Goal: Information Seeking & Learning: Learn about a topic

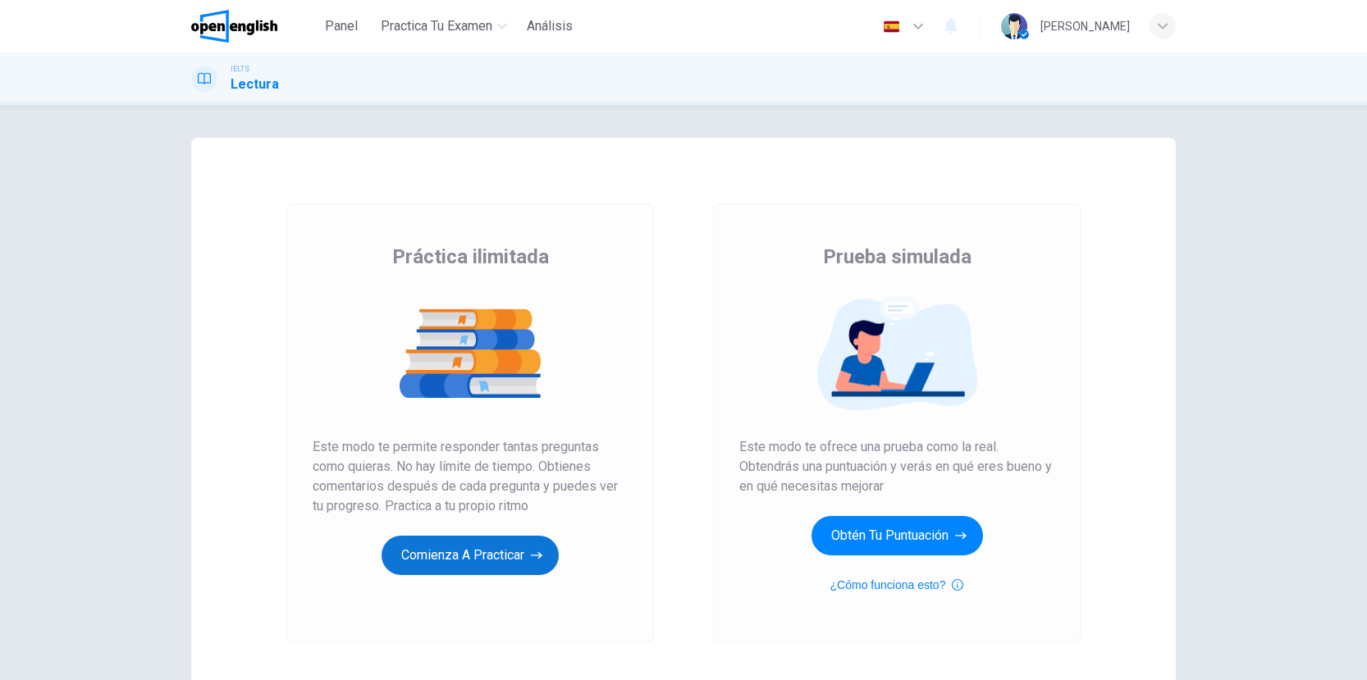
click at [492, 549] on button "Comienza a practicar" at bounding box center [470, 555] width 177 height 39
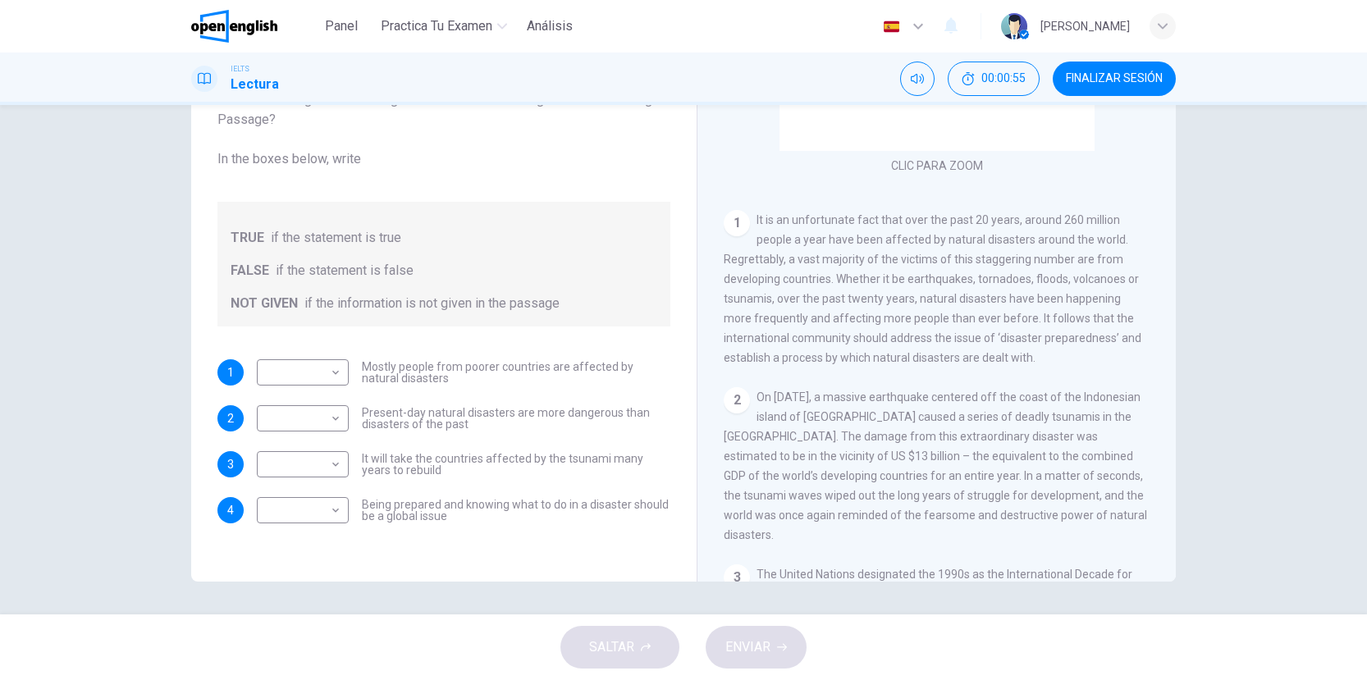
scroll to position [224, 0]
click at [336, 371] on body "Este sitio utiliza cookies, como se explica en nuestra Política de Privacidad .…" at bounding box center [683, 340] width 1367 height 680
click at [314, 421] on li "FALSE" at bounding box center [301, 425] width 92 height 26
type input "*****"
click at [334, 411] on body "Este sitio utiliza cookies, como se explica en nuestra Política de Privacidad .…" at bounding box center [683, 340] width 1367 height 680
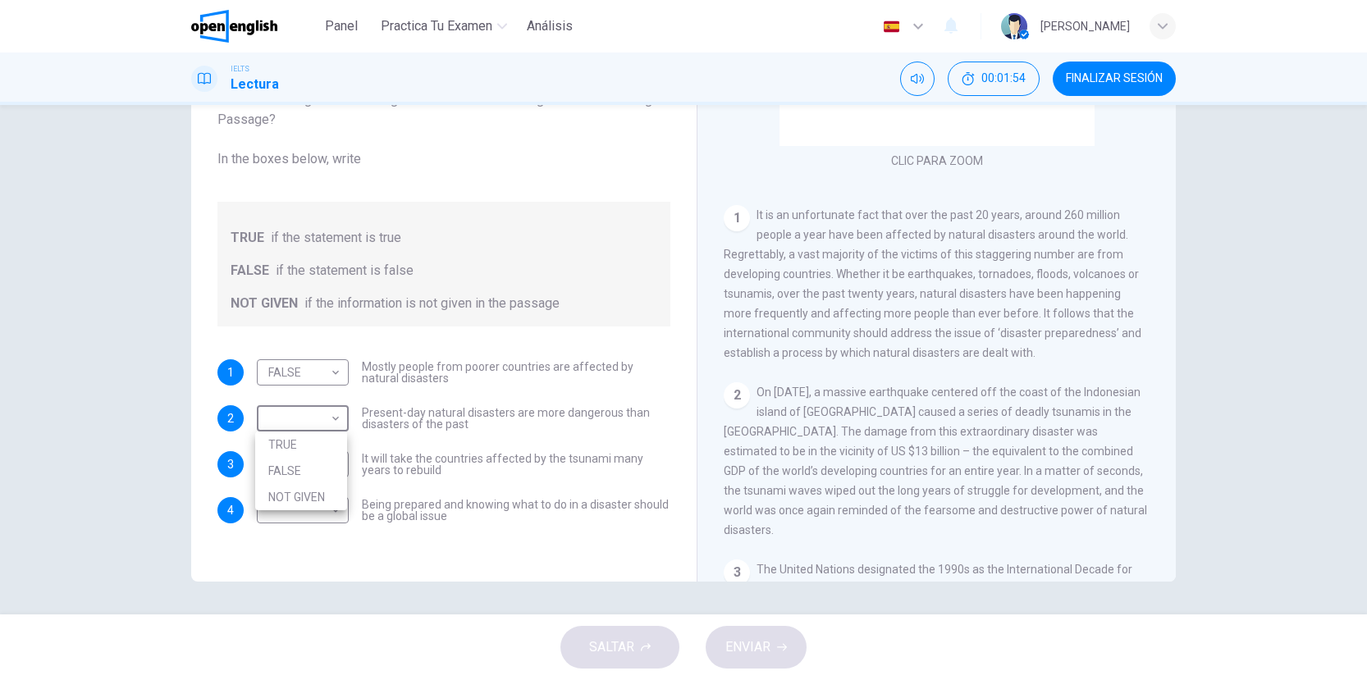
click at [310, 472] on li "FALSE" at bounding box center [301, 471] width 92 height 26
type input "*****"
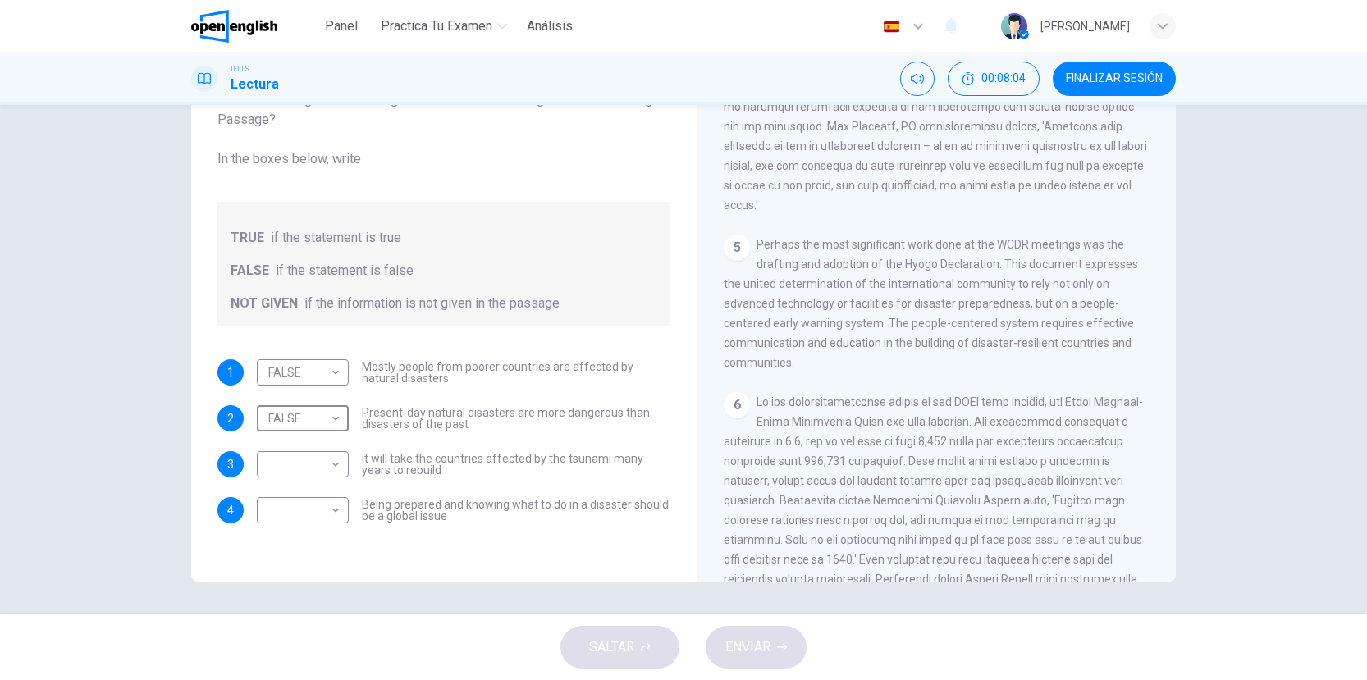
scroll to position [1153, 0]
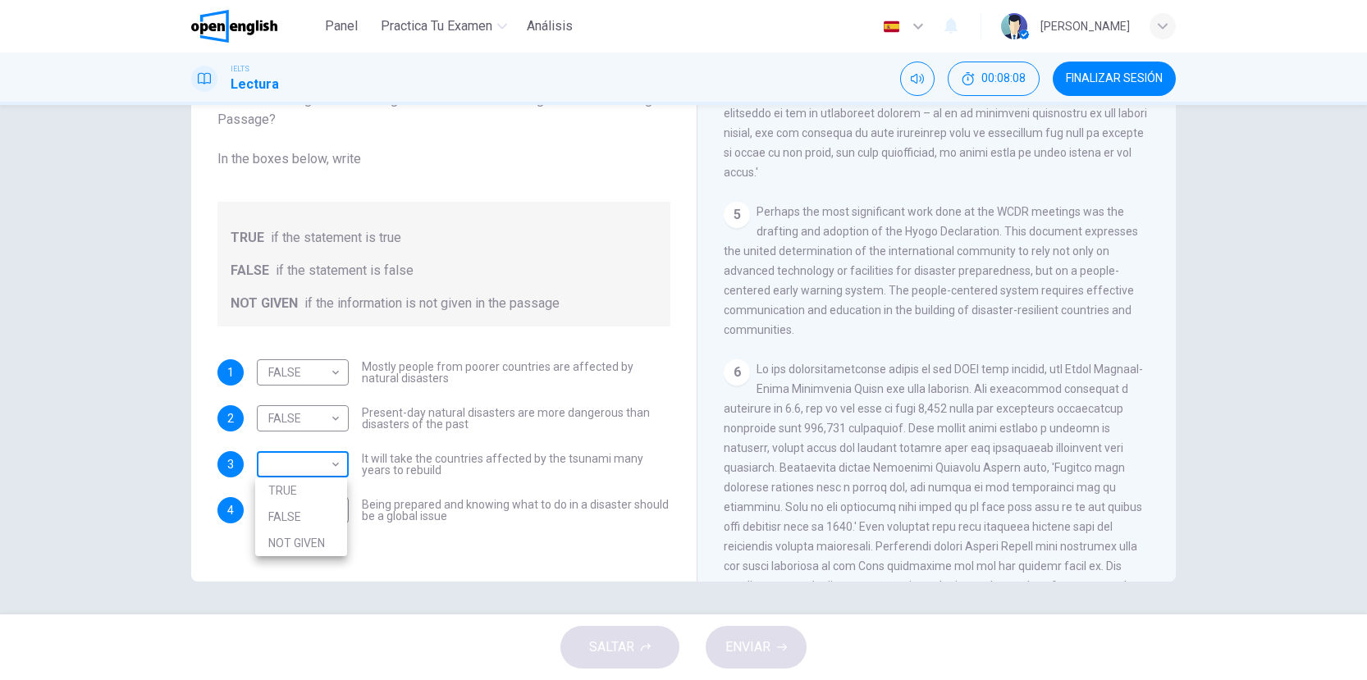
click at [338, 465] on body "Este sitio utiliza cookies, como se explica en nuestra Política de Privacidad .…" at bounding box center [683, 340] width 1367 height 680
click at [309, 544] on li "NOT GIVEN" at bounding box center [301, 543] width 92 height 26
type input "*********"
click at [330, 507] on body "Este sitio utiliza cookies, como se explica en nuestra Política de Privacidad .…" at bounding box center [683, 340] width 1367 height 680
click at [314, 538] on li "TRUE" at bounding box center [301, 537] width 92 height 26
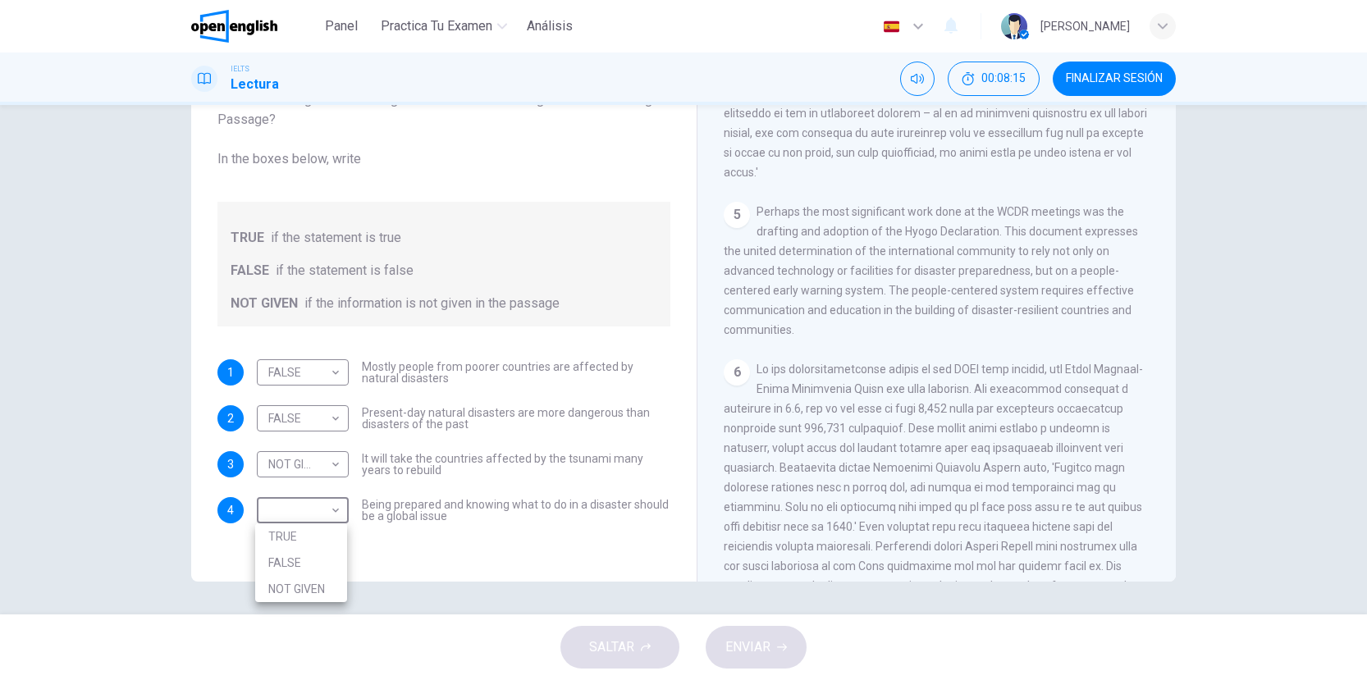
type input "****"
click at [764, 645] on span "ENVIAR" at bounding box center [747, 647] width 45 height 23
click at [747, 648] on span "ENVIAR" at bounding box center [747, 647] width 45 height 23
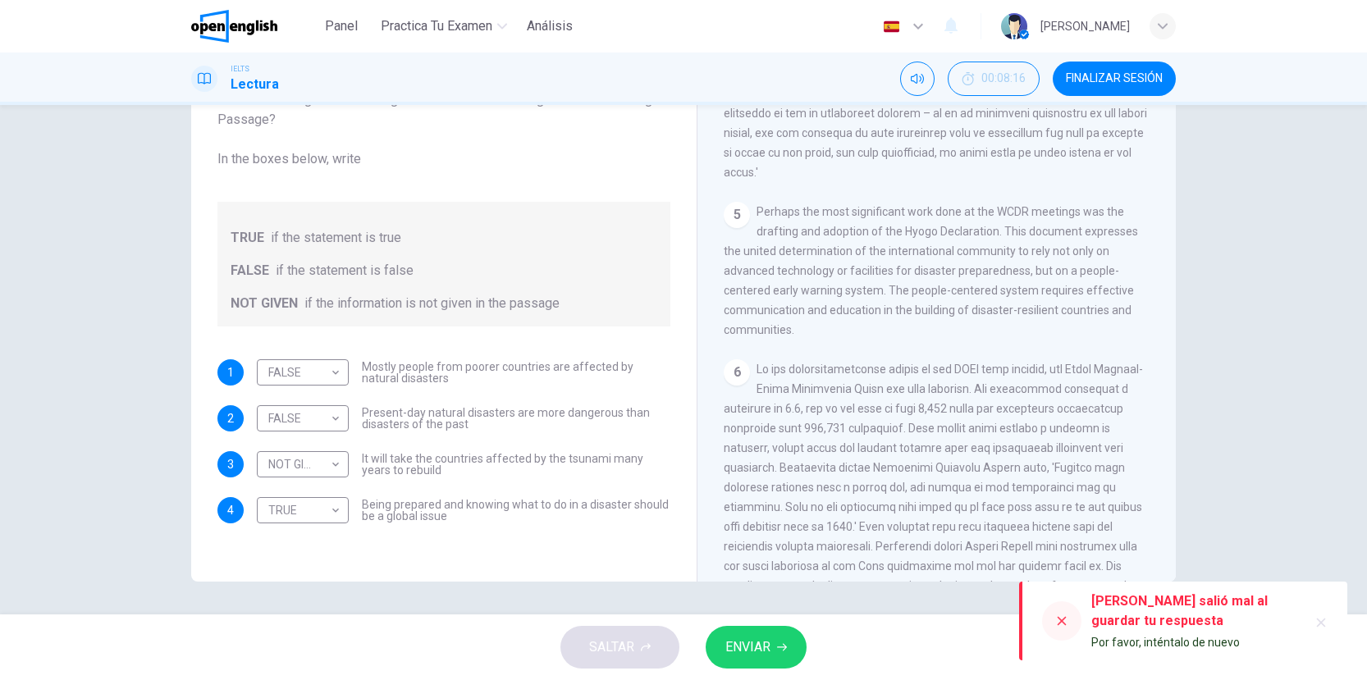
click at [1151, 618] on div "[PERSON_NAME] salió mal al guardar tu respuesta" at bounding box center [1194, 611] width 204 height 39
click at [1061, 617] on icon at bounding box center [1061, 621] width 13 height 13
click at [1334, 623] on button "button" at bounding box center [1321, 623] width 26 height 26
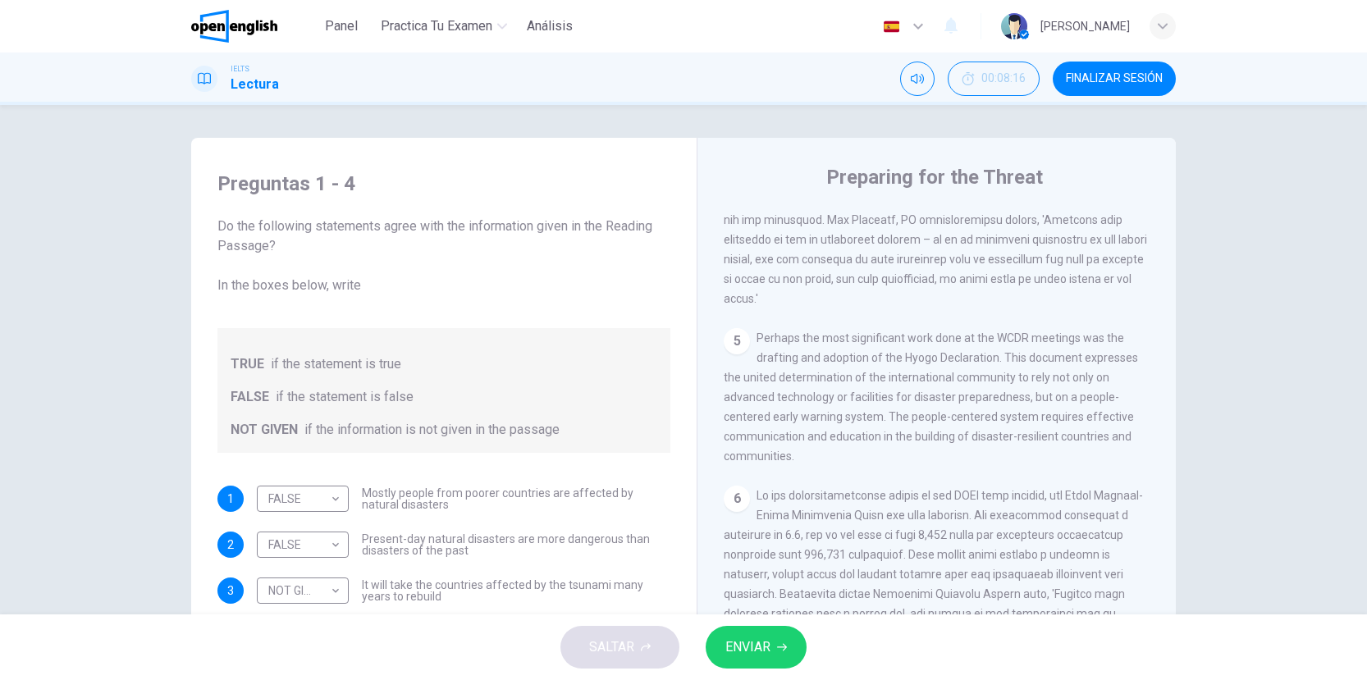
scroll to position [126, 0]
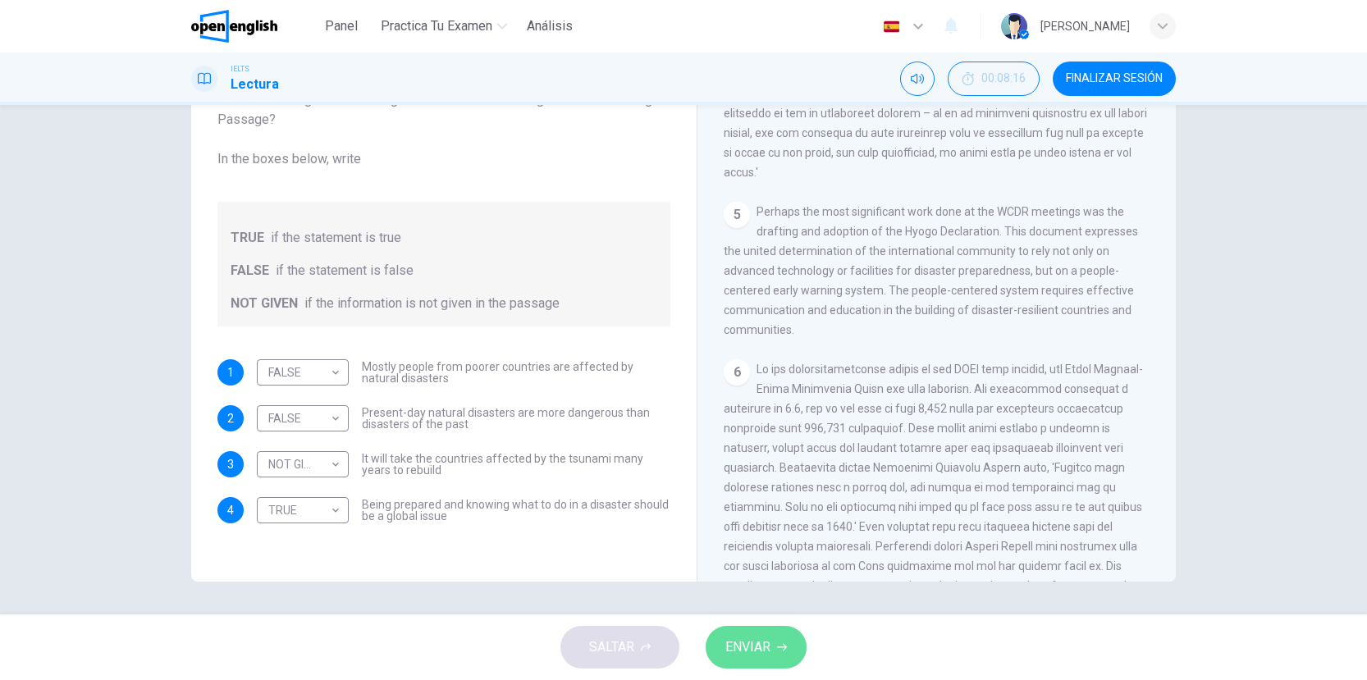
click at [780, 634] on button "ENVIAR" at bounding box center [756, 647] width 101 height 43
click at [252, 21] on img at bounding box center [234, 26] width 86 height 33
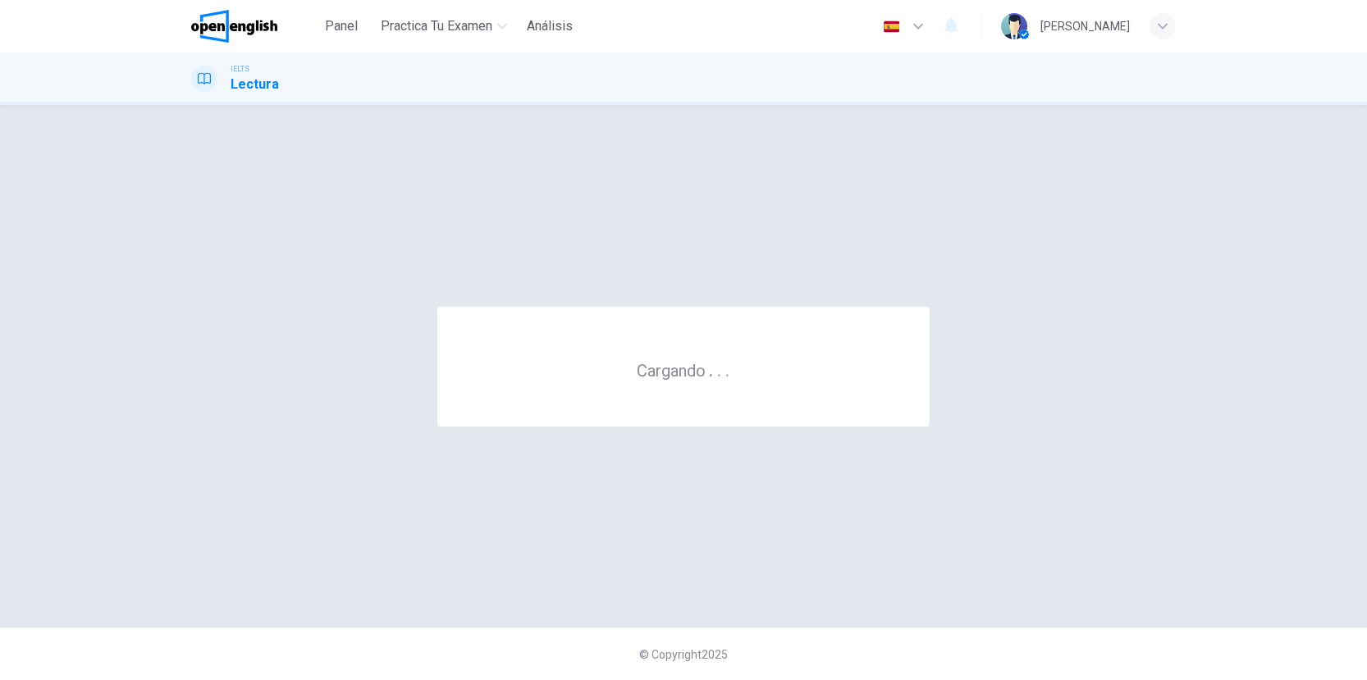
scroll to position [0, 0]
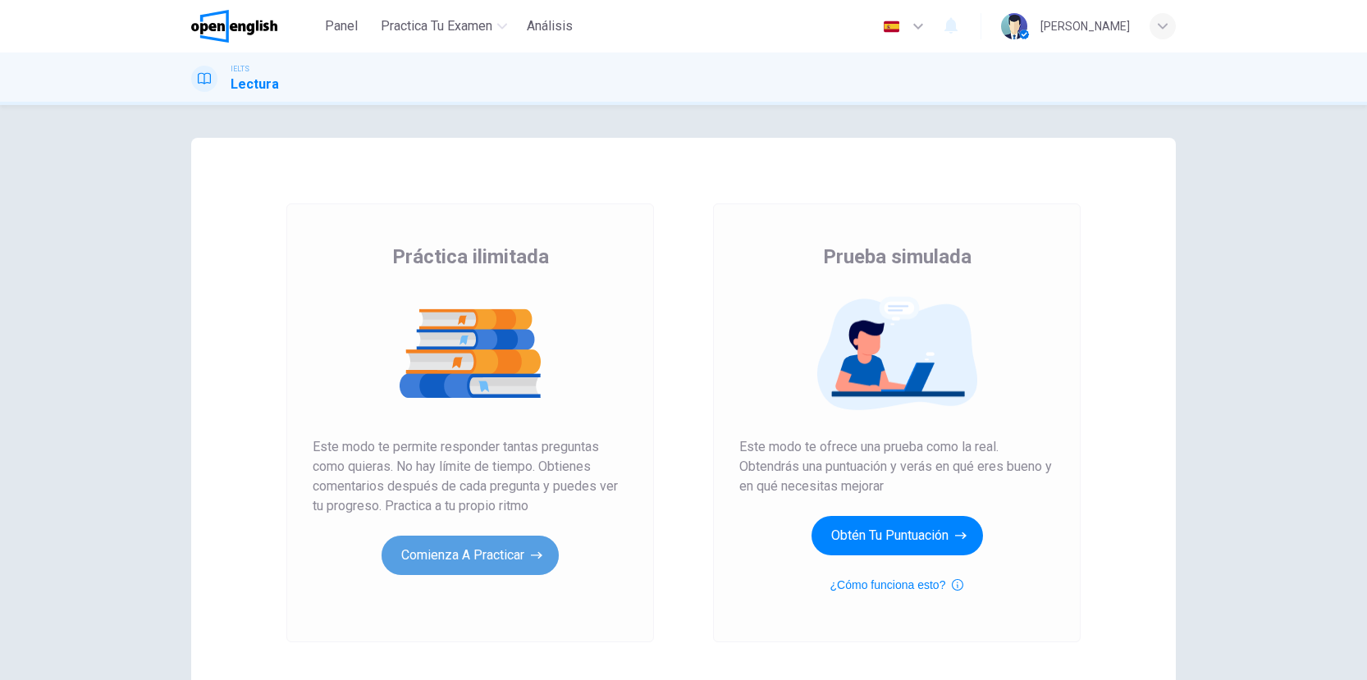
click at [485, 542] on button "Comienza a practicar" at bounding box center [470, 555] width 177 height 39
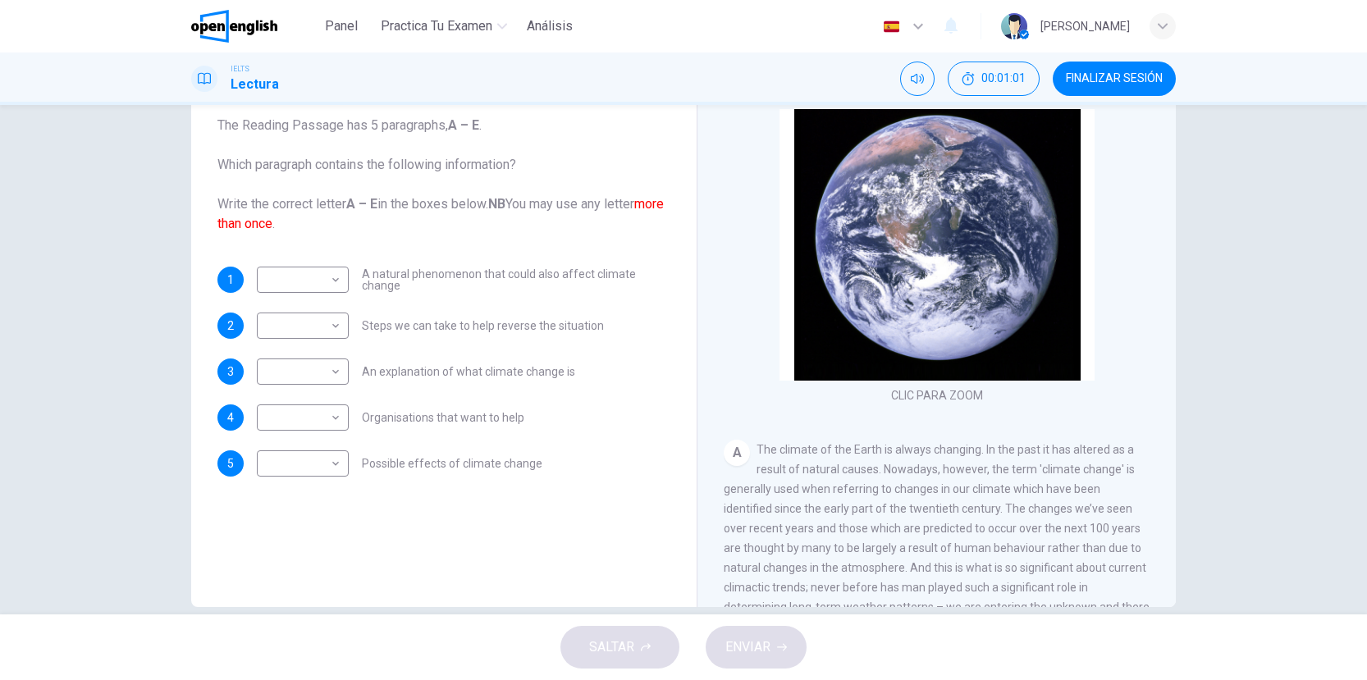
scroll to position [126, 0]
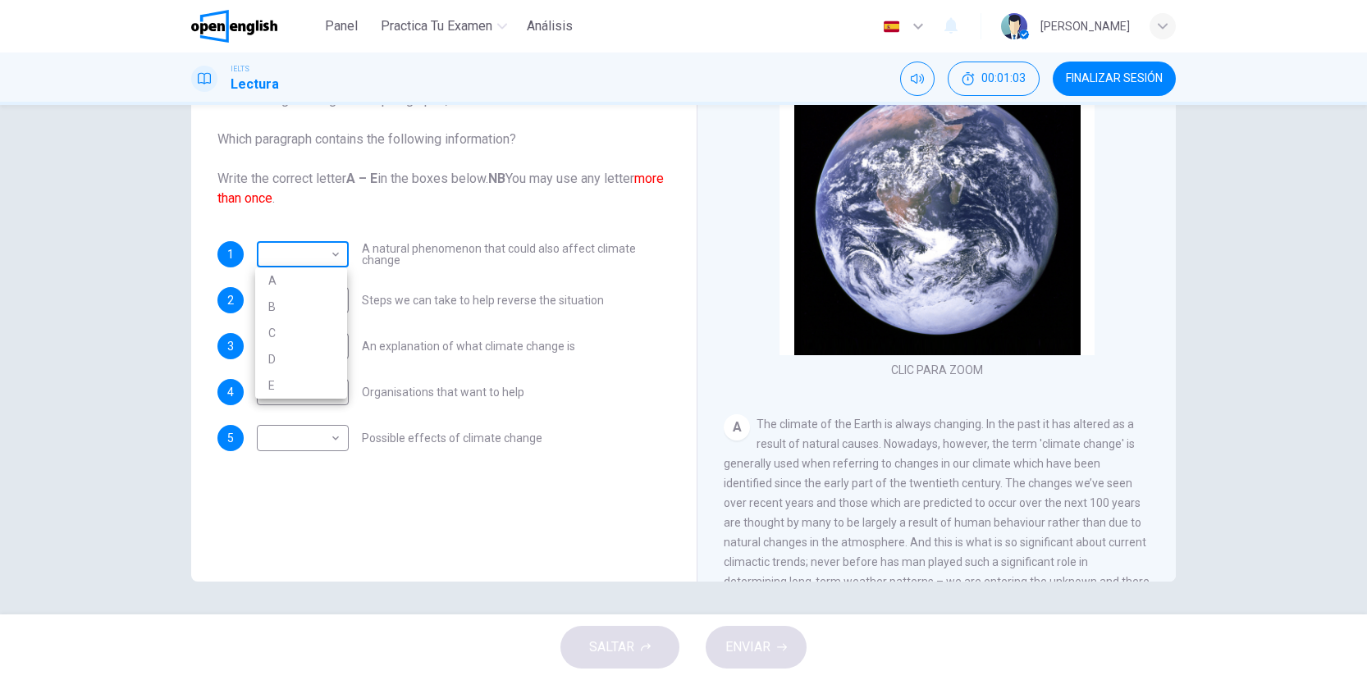
click at [329, 256] on body "Este sitio utiliza cookies, como se explica en nuestra Política de Privacidad .…" at bounding box center [683, 340] width 1367 height 680
click at [329, 256] on div at bounding box center [683, 340] width 1367 height 680
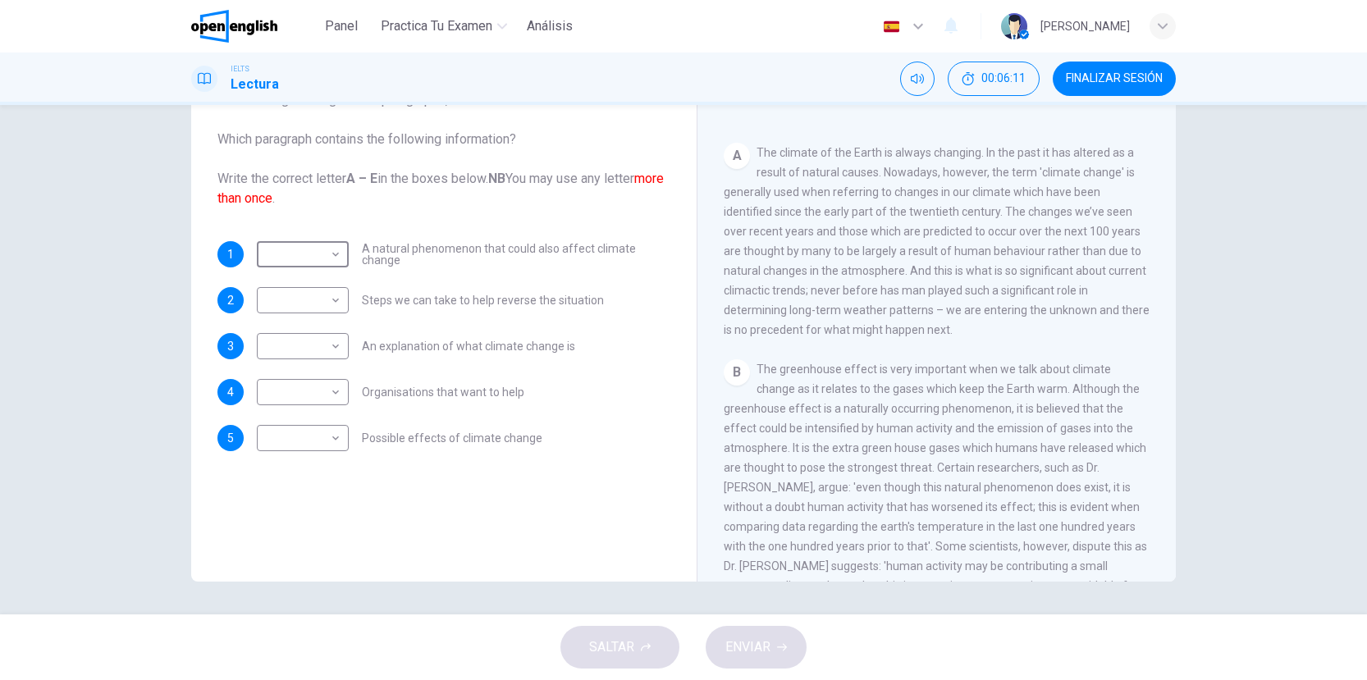
scroll to position [286, 0]
click at [327, 245] on body "Este sitio utiliza cookies, como se explica en nuestra Política de Privacidad .…" at bounding box center [683, 340] width 1367 height 680
click at [321, 280] on li "A" at bounding box center [301, 281] width 92 height 26
click at [332, 248] on body "Este sitio utiliza cookies, como se explica en nuestra Política de Privacidad .…" at bounding box center [683, 340] width 1367 height 680
click at [314, 300] on li "B" at bounding box center [301, 307] width 92 height 26
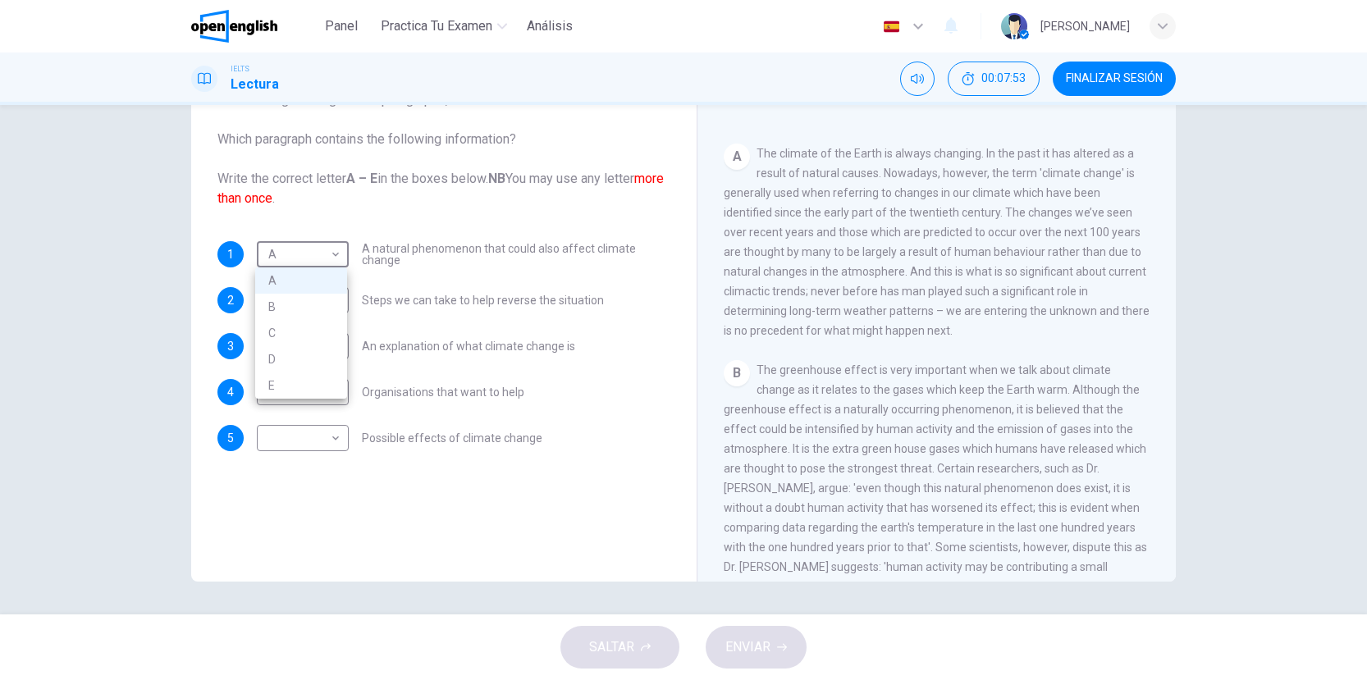
type input "*"
click at [1134, 65] on button "FINALIZAR SESIÓN" at bounding box center [1114, 79] width 123 height 34
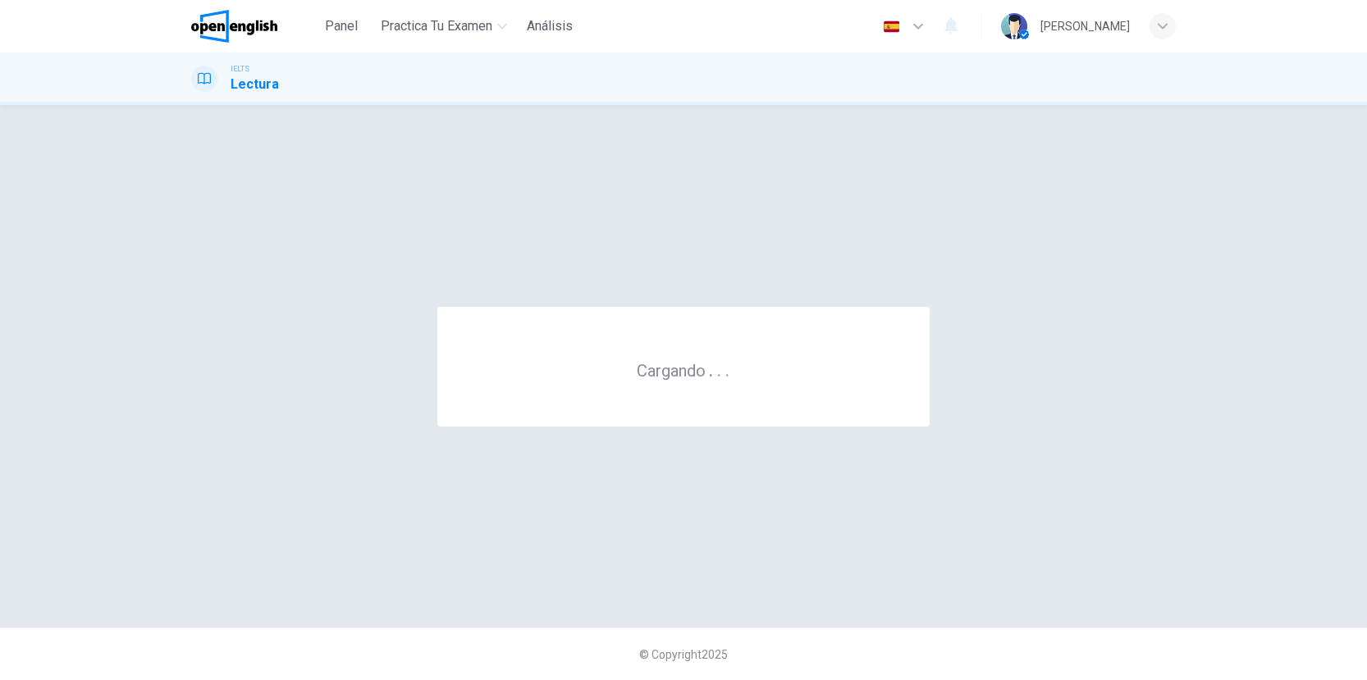
scroll to position [0, 0]
